Goal: Transaction & Acquisition: Purchase product/service

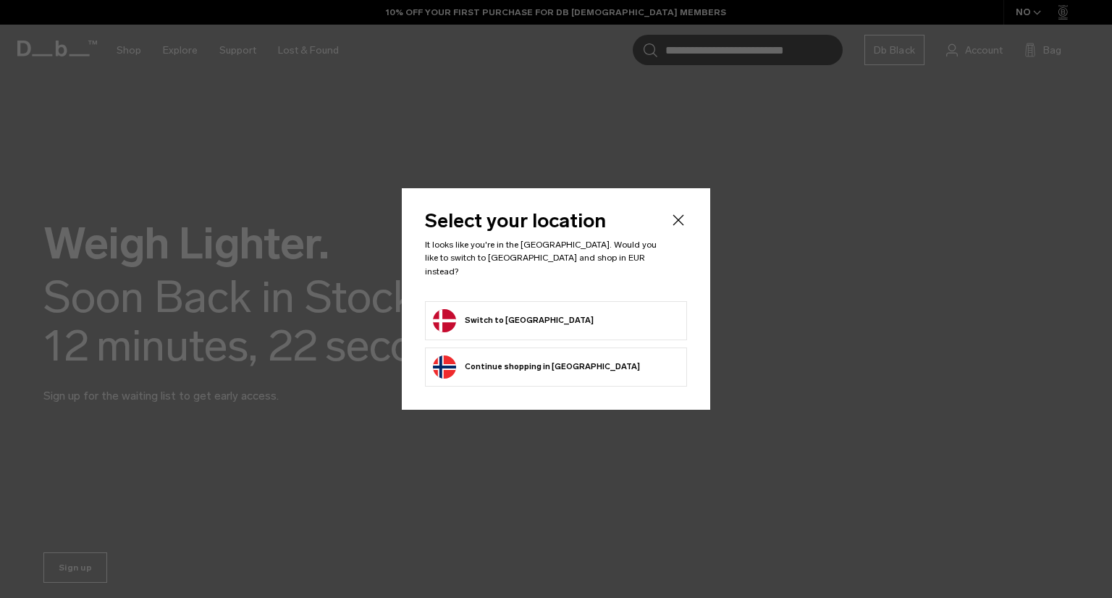
click at [505, 315] on button "Switch to [GEOGRAPHIC_DATA]" at bounding box center [513, 320] width 161 height 23
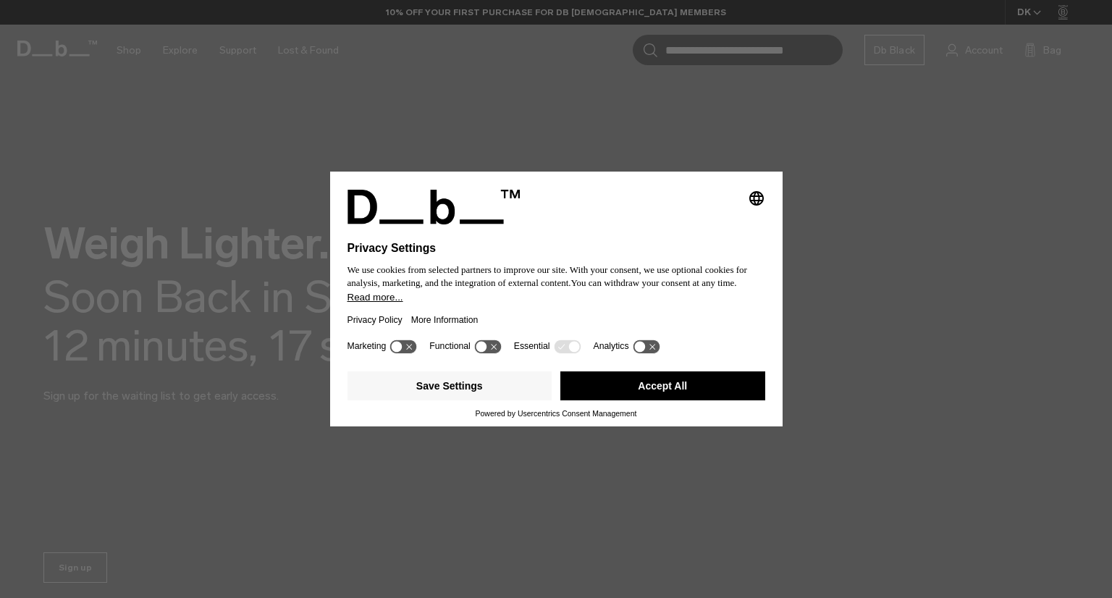
click at [657, 394] on button "Accept All" at bounding box center [662, 385] width 205 height 29
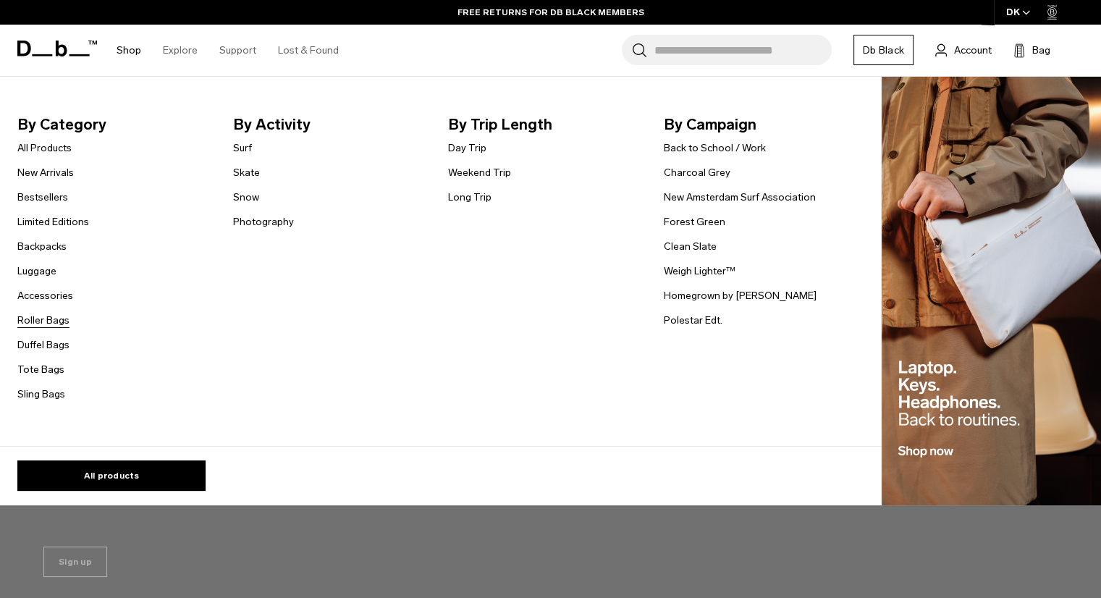
click at [38, 321] on link "Roller Bags" at bounding box center [43, 320] width 52 height 15
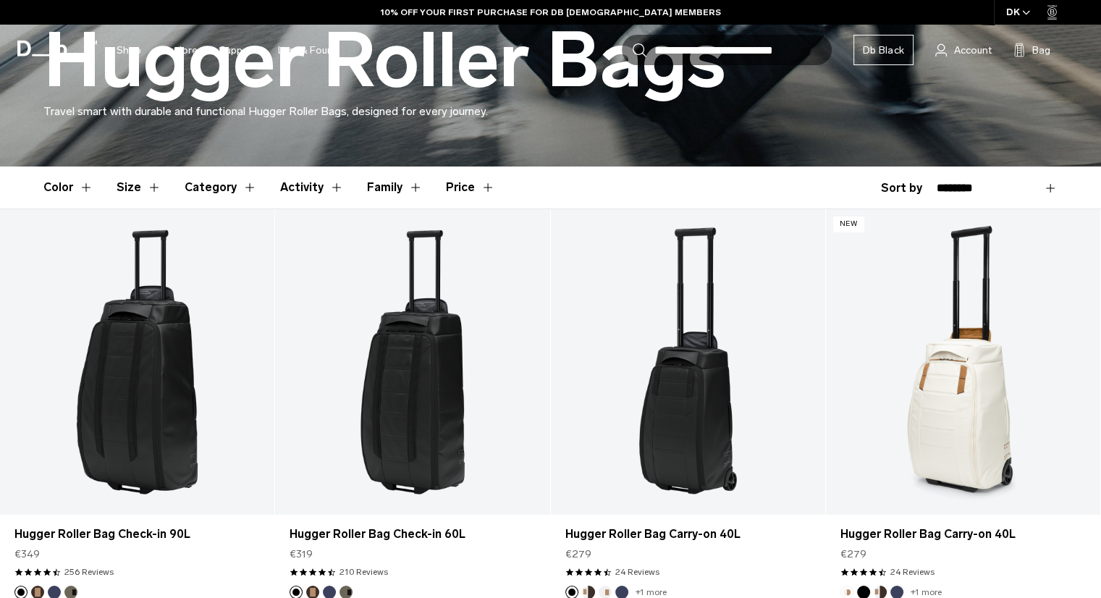
click at [133, 191] on button "Size" at bounding box center [139, 188] width 45 height 42
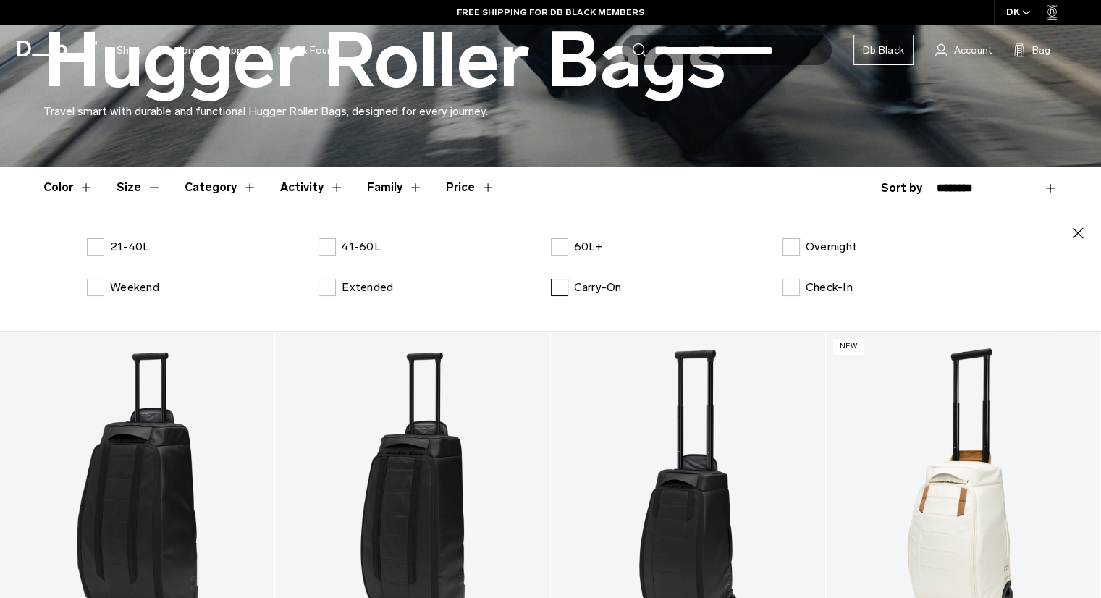
click at [560, 282] on label "Carry-On" at bounding box center [586, 287] width 71 height 17
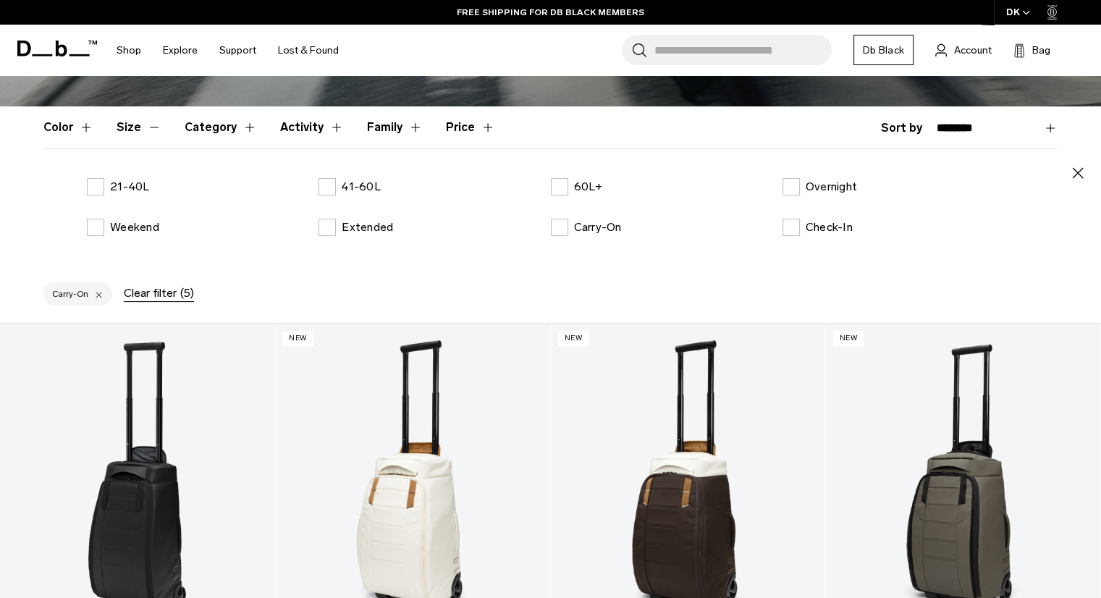
scroll to position [358, 0]
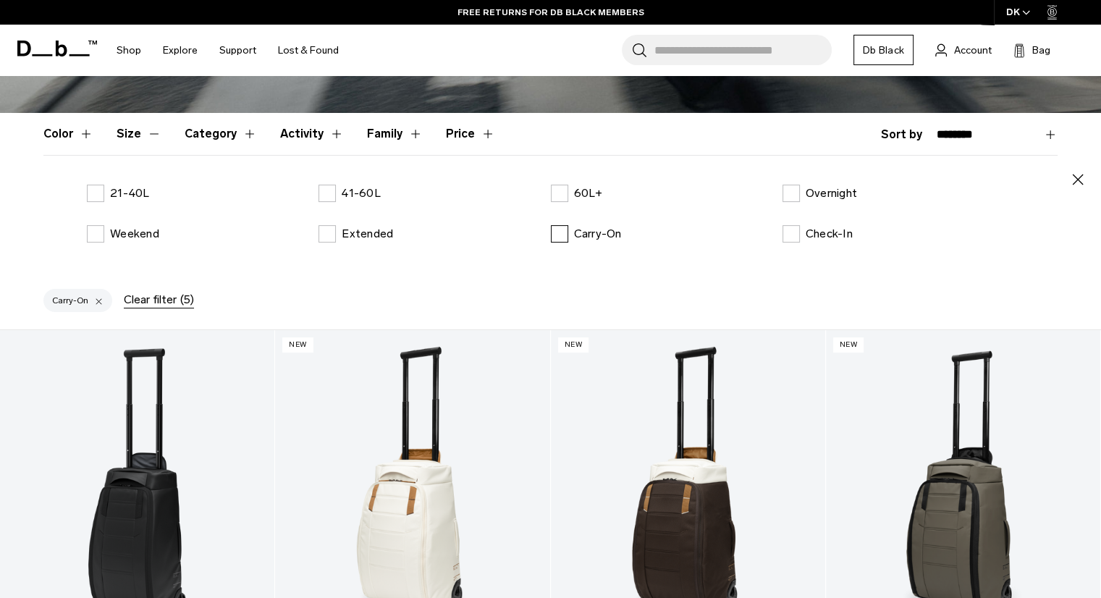
click at [559, 232] on label "Carry-On" at bounding box center [586, 233] width 71 height 17
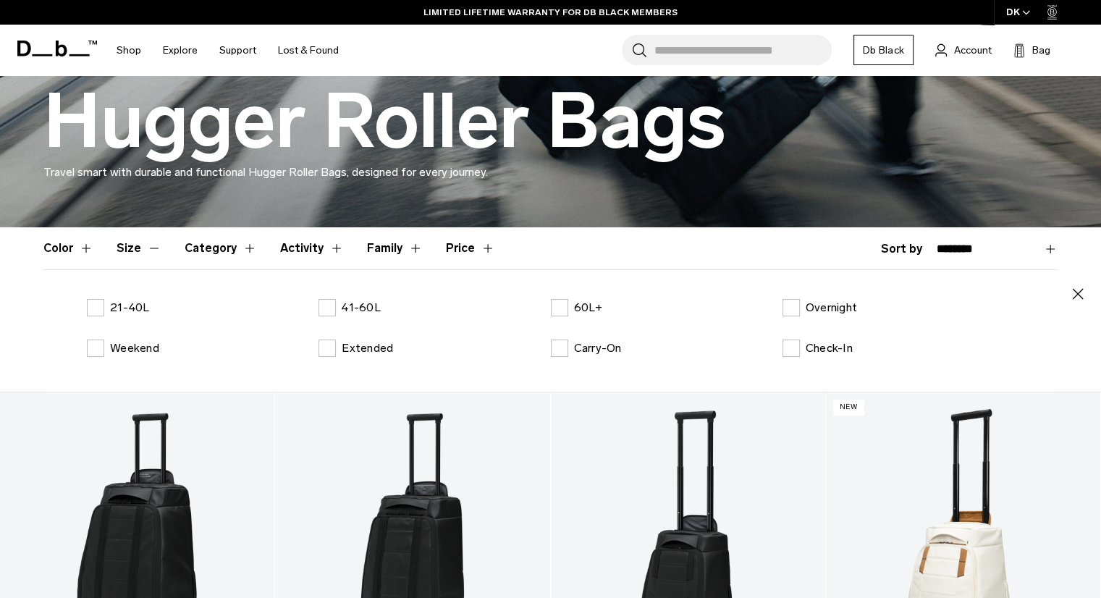
scroll to position [220, 0]
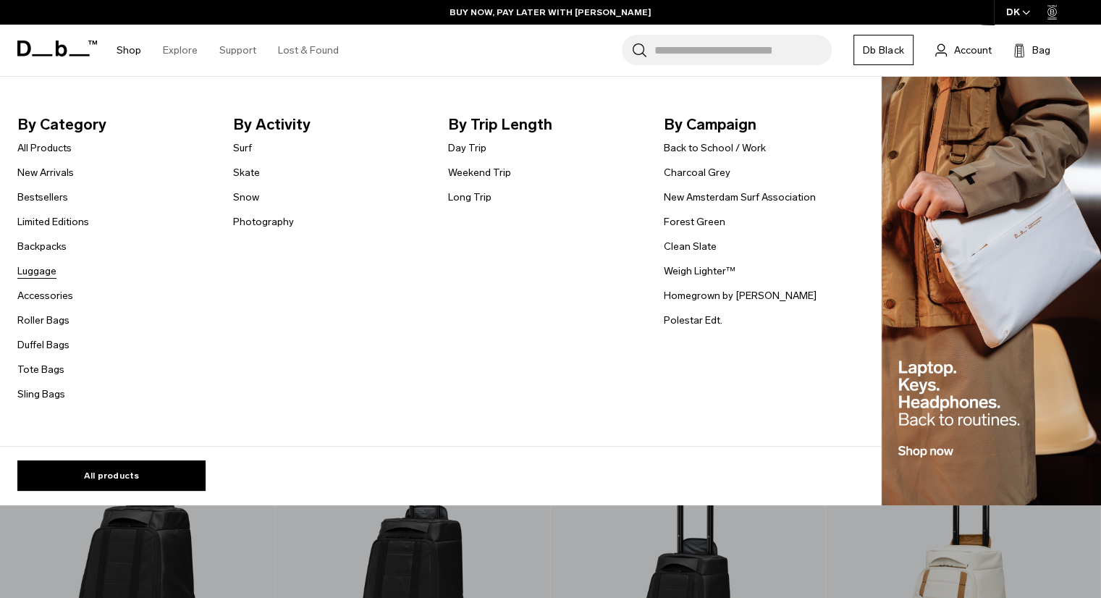
click at [34, 274] on link "Luggage" at bounding box center [36, 271] width 39 height 15
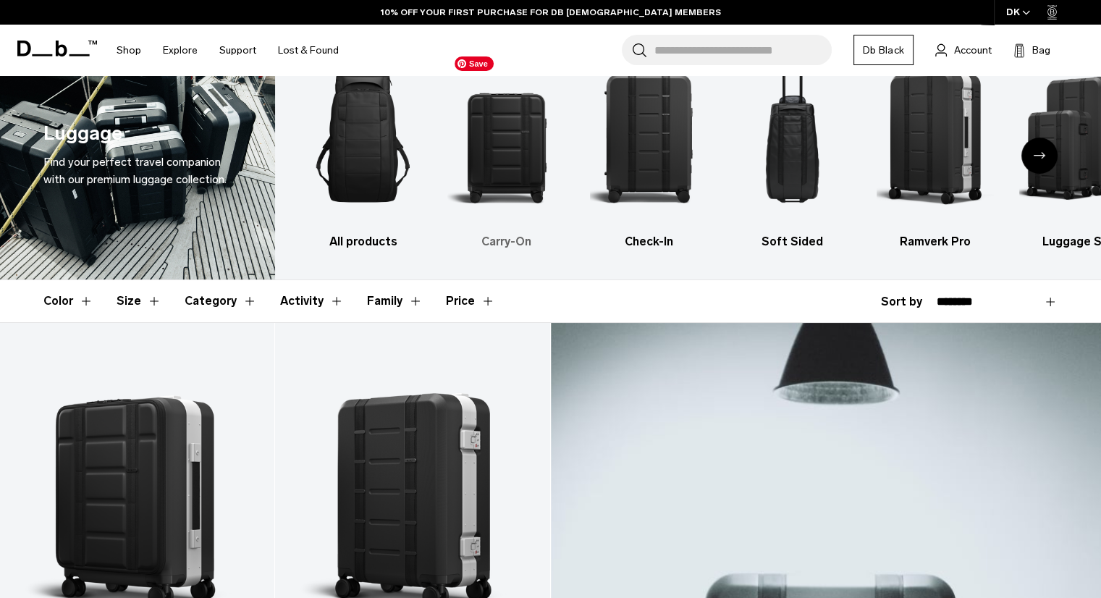
click at [510, 148] on img "2 / 6" at bounding box center [507, 137] width 118 height 177
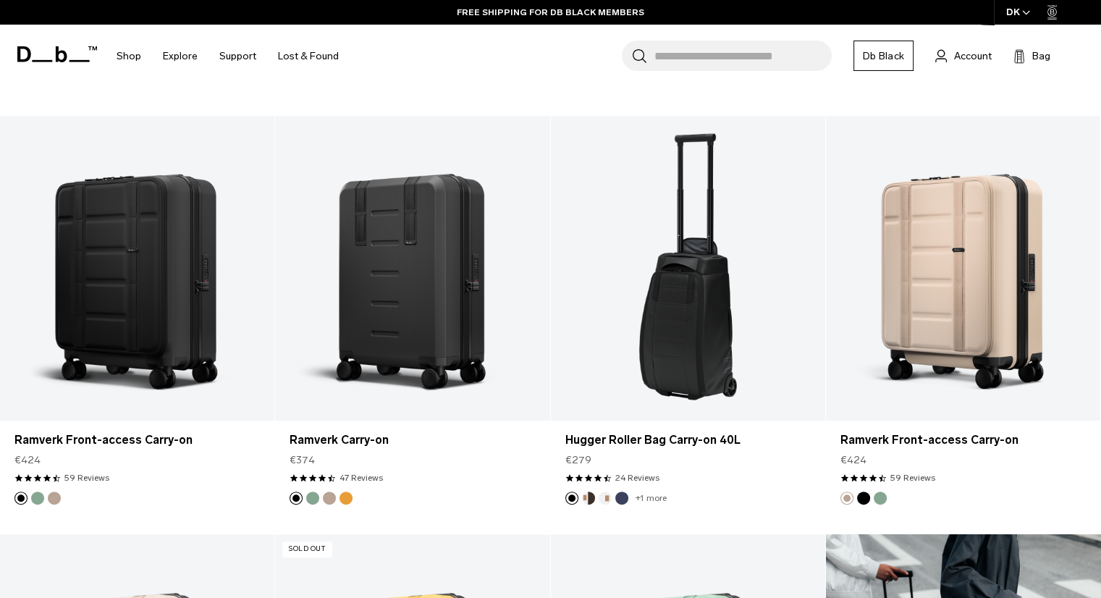
scroll to position [698, 0]
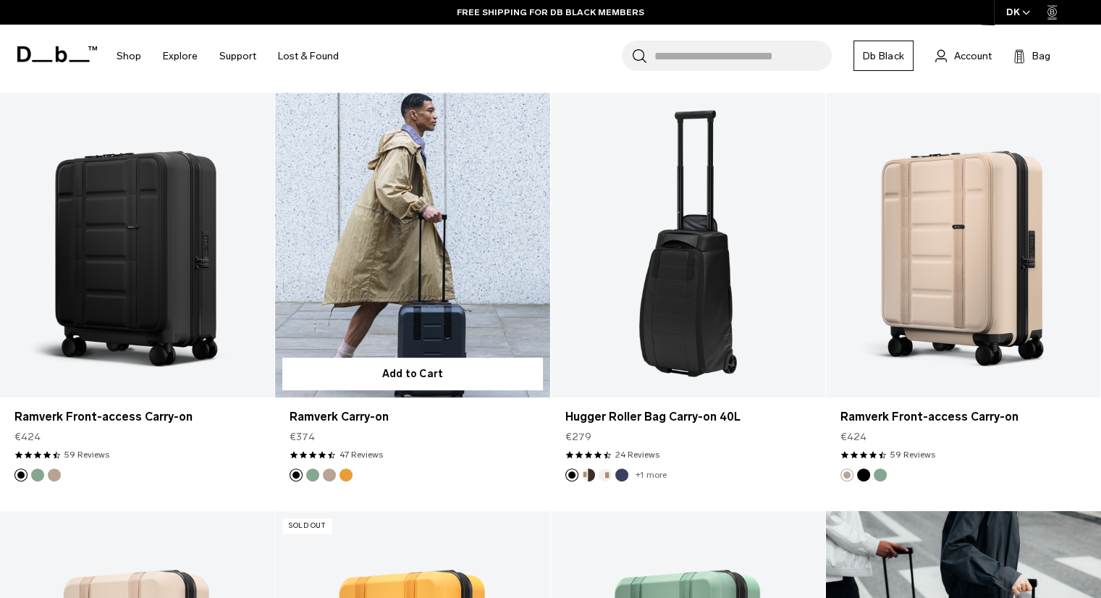
click at [410, 232] on link "Ramverk Carry-on" at bounding box center [412, 245] width 274 height 305
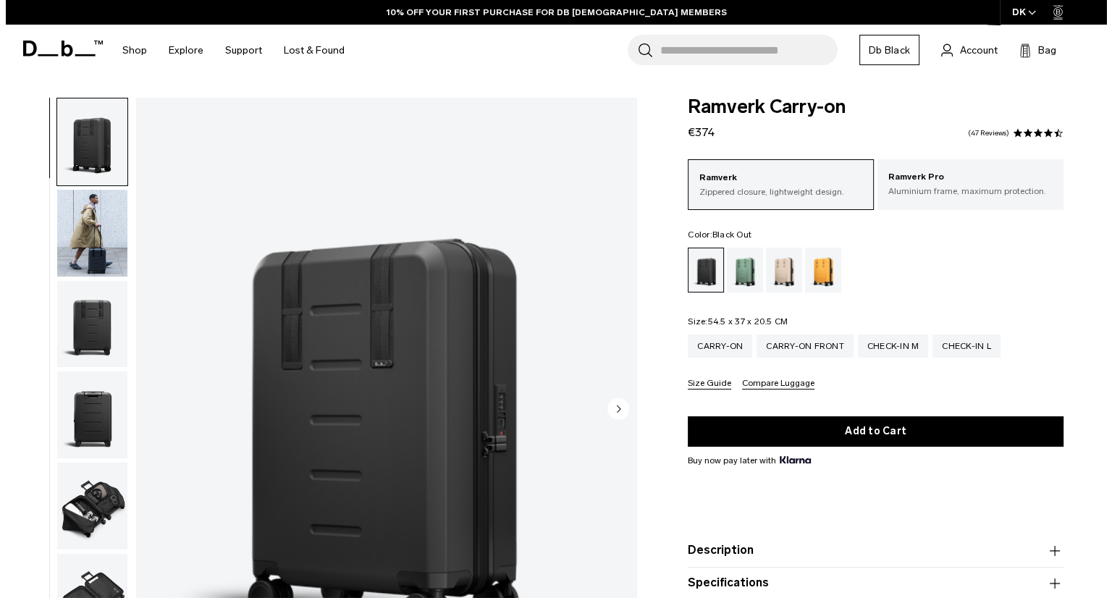
scroll to position [96, 0]
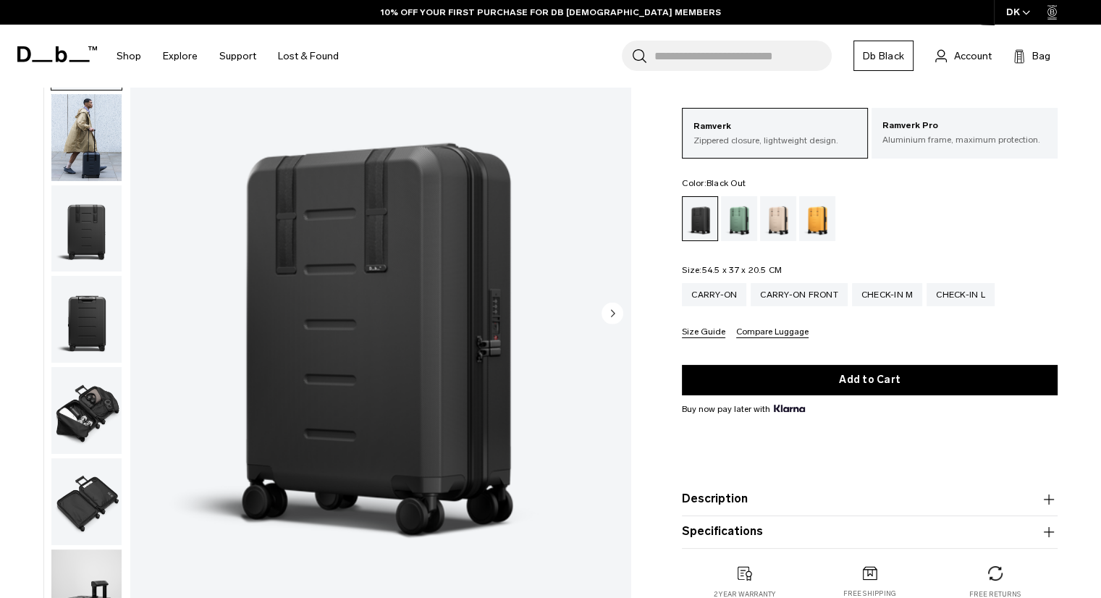
click at [353, 322] on img "1 / 10" at bounding box center [380, 314] width 500 height 625
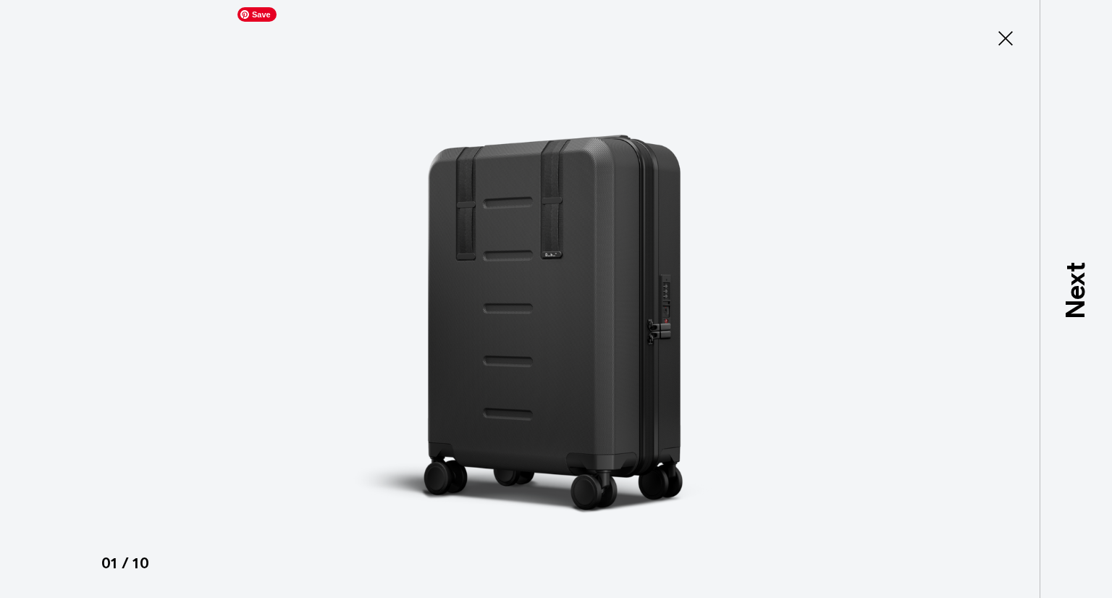
type button "Close"
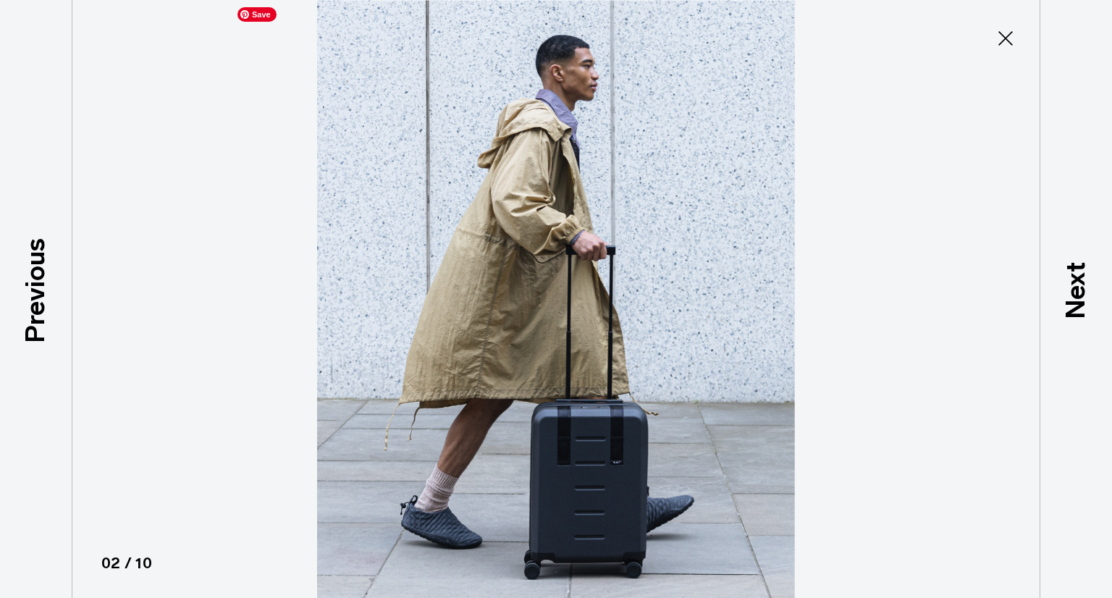
scroll to position [91, 0]
